Goal: Task Accomplishment & Management: Manage account settings

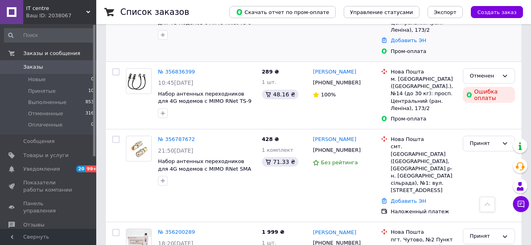
scroll to position [201, 0]
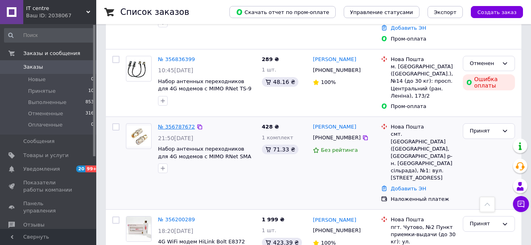
click at [174, 124] on link "№ 356787672" at bounding box center [176, 127] width 37 height 6
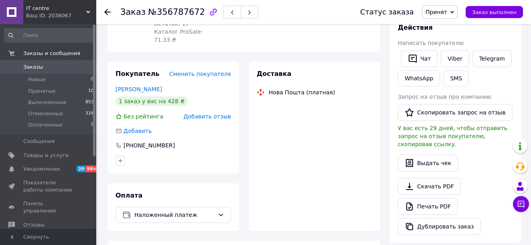
scroll to position [161, 0]
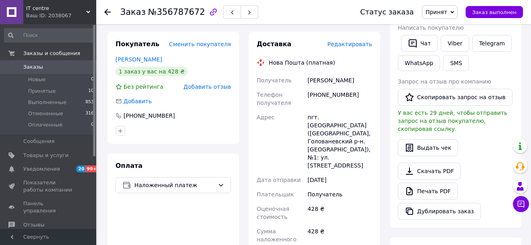
drag, startPoint x: 367, startPoint y: 74, endPoint x: 308, endPoint y: 75, distance: 58.6
click at [308, 75] on div "[PERSON_NAME]" at bounding box center [340, 80] width 68 height 14
copy div "[PERSON_NAME]"
click at [421, 44] on button "Чат" at bounding box center [419, 43] width 37 height 17
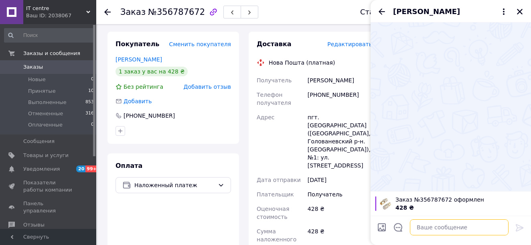
click at [431, 226] on textarea at bounding box center [459, 227] width 99 height 16
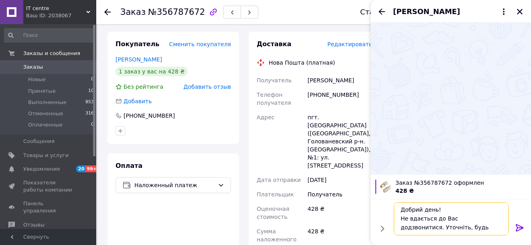
scroll to position [6, 0]
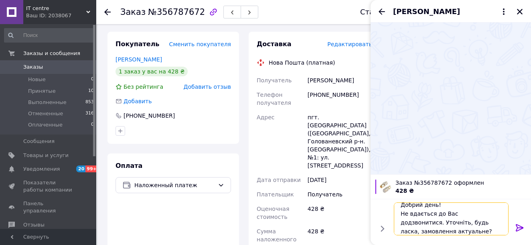
type textarea "Добрий день! Не вдається до Вас додзвонитися. Уточніть, будь ласка, замовлення …"
click at [518, 226] on icon at bounding box center [520, 228] width 10 height 10
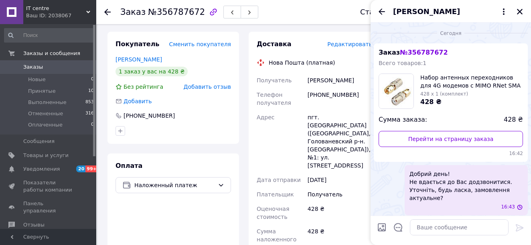
scroll to position [0, 0]
click at [112, 12] on div at bounding box center [112, 12] width 16 height 24
click at [521, 12] on icon "Закрыть" at bounding box center [519, 11] width 7 height 7
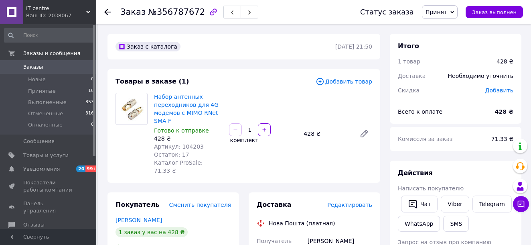
click at [110, 12] on use at bounding box center [107, 12] width 6 height 6
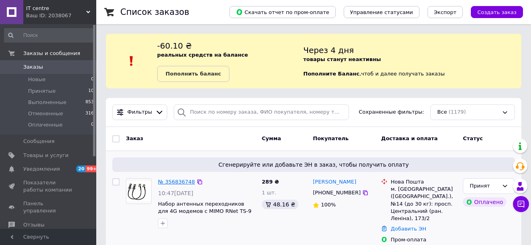
scroll to position [40, 0]
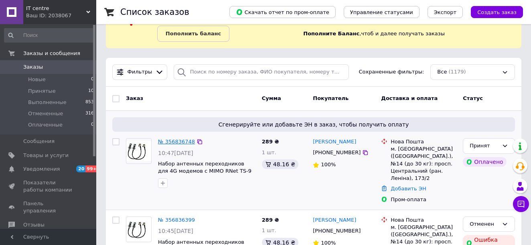
click at [179, 141] on link "№ 356836748" at bounding box center [176, 141] width 37 height 6
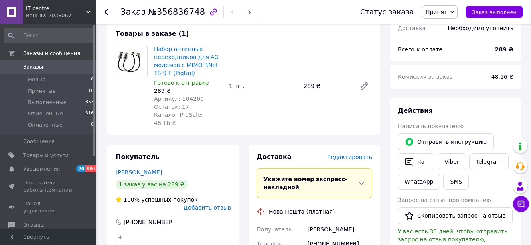
scroll to position [161, 0]
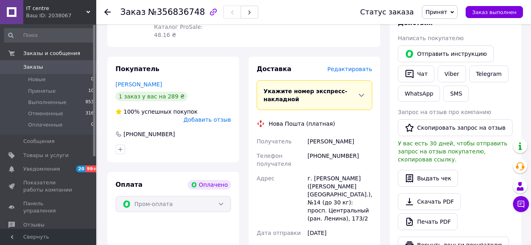
drag, startPoint x: 367, startPoint y: 134, endPoint x: 309, endPoint y: 134, distance: 58.6
click at [309, 134] on div "[PERSON_NAME]" at bounding box center [340, 141] width 68 height 14
copy div "[PERSON_NAME]"
drag, startPoint x: 349, startPoint y: 148, endPoint x: 313, endPoint y: 149, distance: 36.2
click at [313, 149] on div "[PHONE_NUMBER]" at bounding box center [340, 159] width 68 height 22
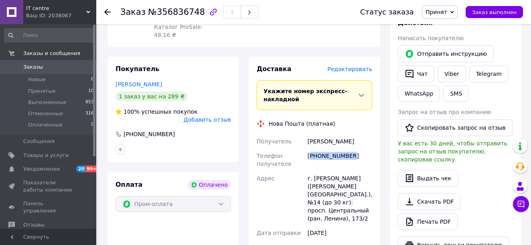
copy div "380686578639"
click at [358, 158] on div "[PHONE_NUMBER]" at bounding box center [340, 159] width 68 height 22
drag, startPoint x: 351, startPoint y: 147, endPoint x: 318, endPoint y: 149, distance: 32.6
click at [318, 149] on div "[PHONE_NUMBER]" at bounding box center [340, 159] width 68 height 22
copy div "0686578639"
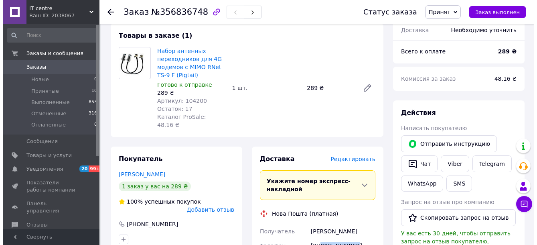
scroll to position [120, 0]
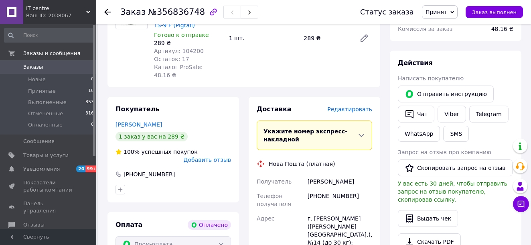
click at [352, 106] on span "Редактировать" at bounding box center [349, 109] width 45 height 6
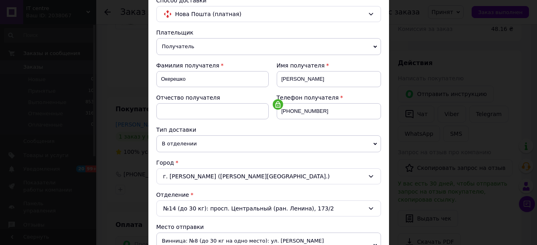
scroll to position [161, 0]
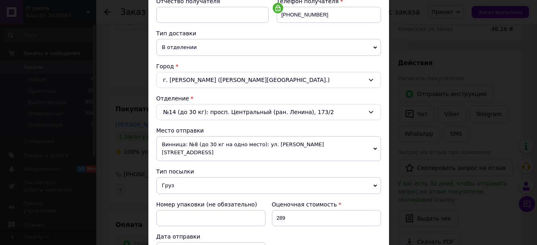
click at [186, 177] on span "Груз" at bounding box center [268, 185] width 225 height 17
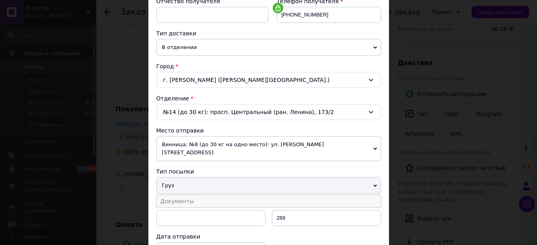
click at [179, 195] on li "Документы" at bounding box center [268, 201] width 225 height 12
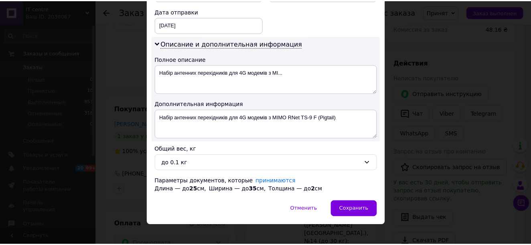
scroll to position [386, 0]
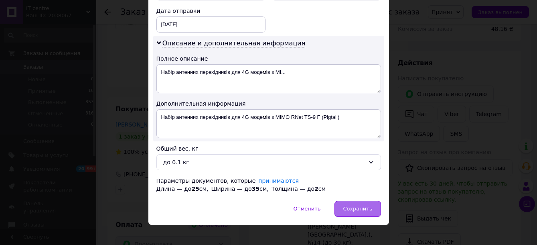
click at [344, 201] on div "Сохранить" at bounding box center [358, 209] width 46 height 16
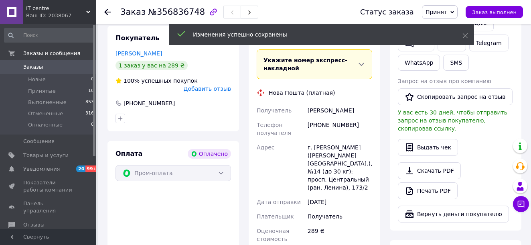
scroll to position [321, 0]
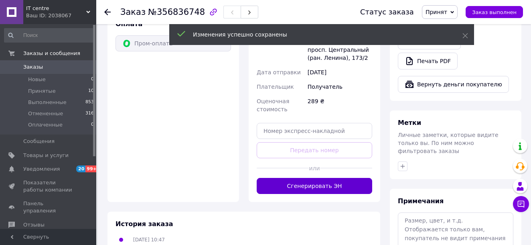
click at [329, 178] on button "Сгенерировать ЭН" at bounding box center [315, 186] width 116 height 16
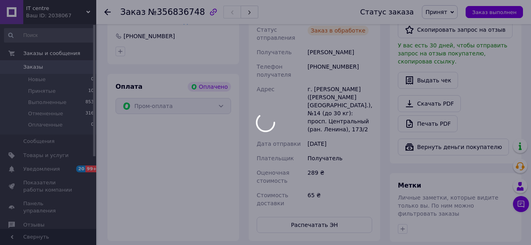
scroll to position [201, 0]
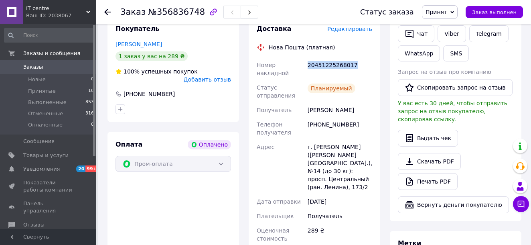
drag, startPoint x: 351, startPoint y: 57, endPoint x: 309, endPoint y: 59, distance: 42.6
click at [309, 59] on div "20451225268017" at bounding box center [340, 69] width 68 height 22
copy div "20451225268017"
drag, startPoint x: 340, startPoint y: 130, endPoint x: 308, endPoint y: 133, distance: 32.6
click at [308, 140] on div "г. [PERSON_NAME] ([PERSON_NAME][GEOGRAPHIC_DATA].), №14 (до 30 кг): просп. Цент…" at bounding box center [340, 167] width 68 height 55
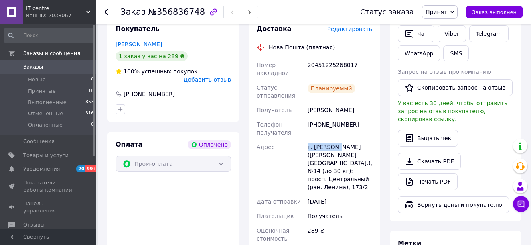
copy div "г. [PERSON_NAME]"
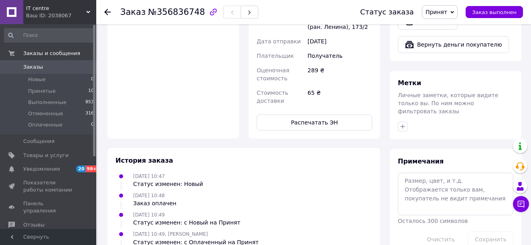
scroll to position [361, 0]
click at [300, 114] on button "Распечатать ЭН" at bounding box center [315, 122] width 116 height 16
click at [106, 14] on icon at bounding box center [107, 12] width 6 height 6
